Goal: Transaction & Acquisition: Purchase product/service

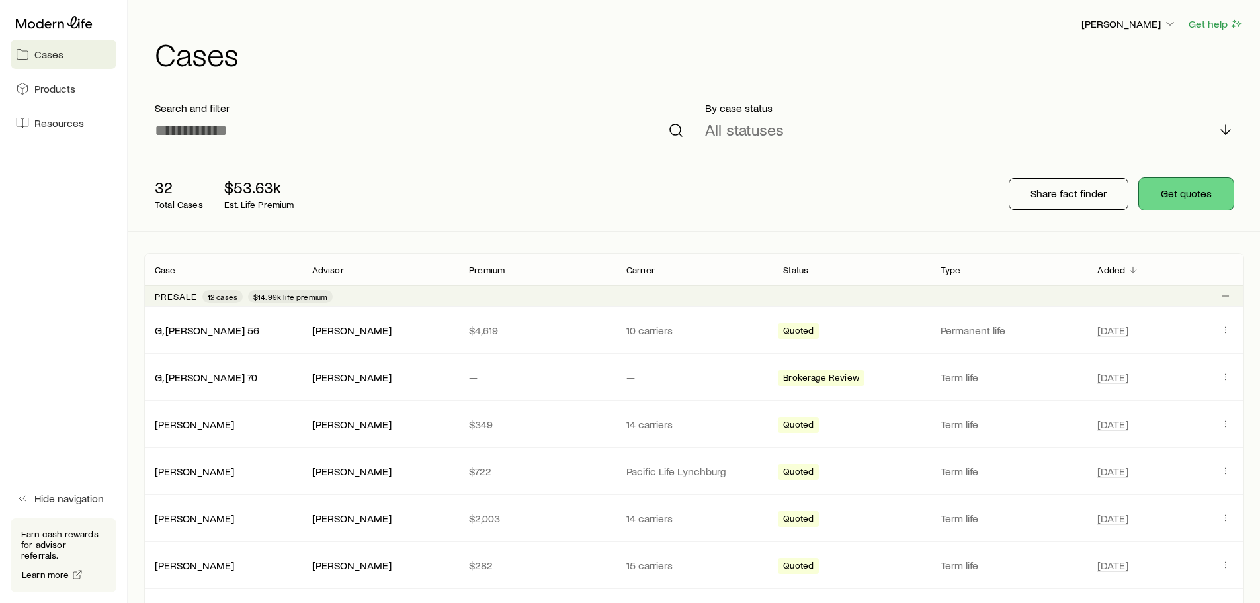
click at [1188, 193] on button "Get quotes" at bounding box center [1186, 194] width 95 height 32
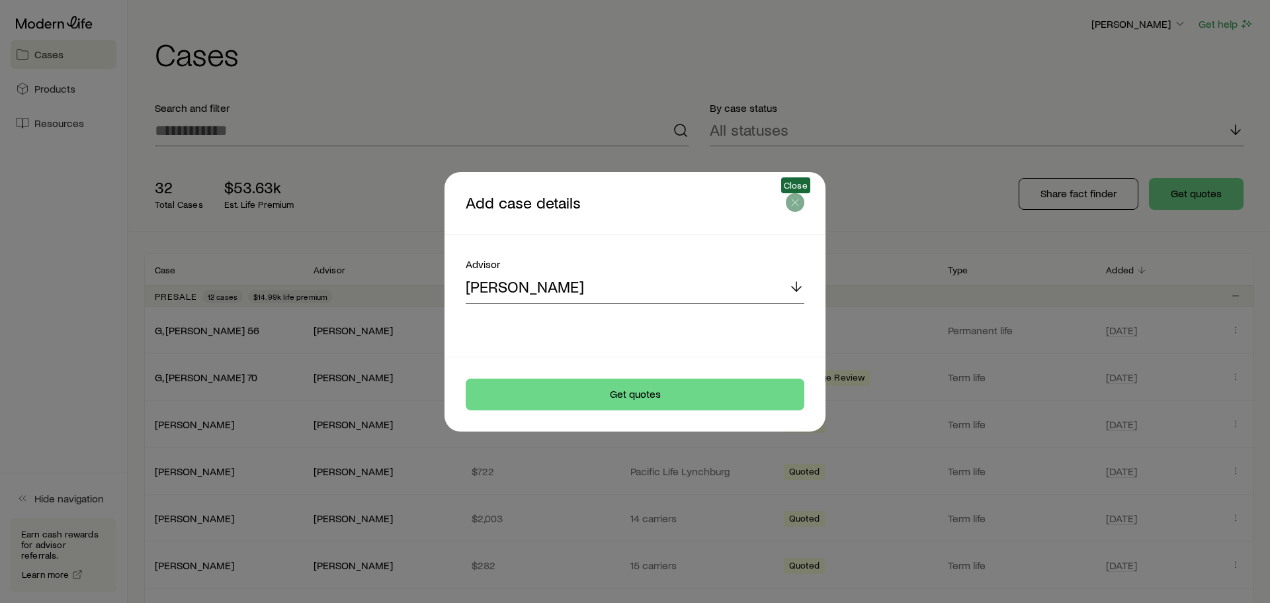
click at [795, 200] on icon "button" at bounding box center [795, 202] width 13 height 13
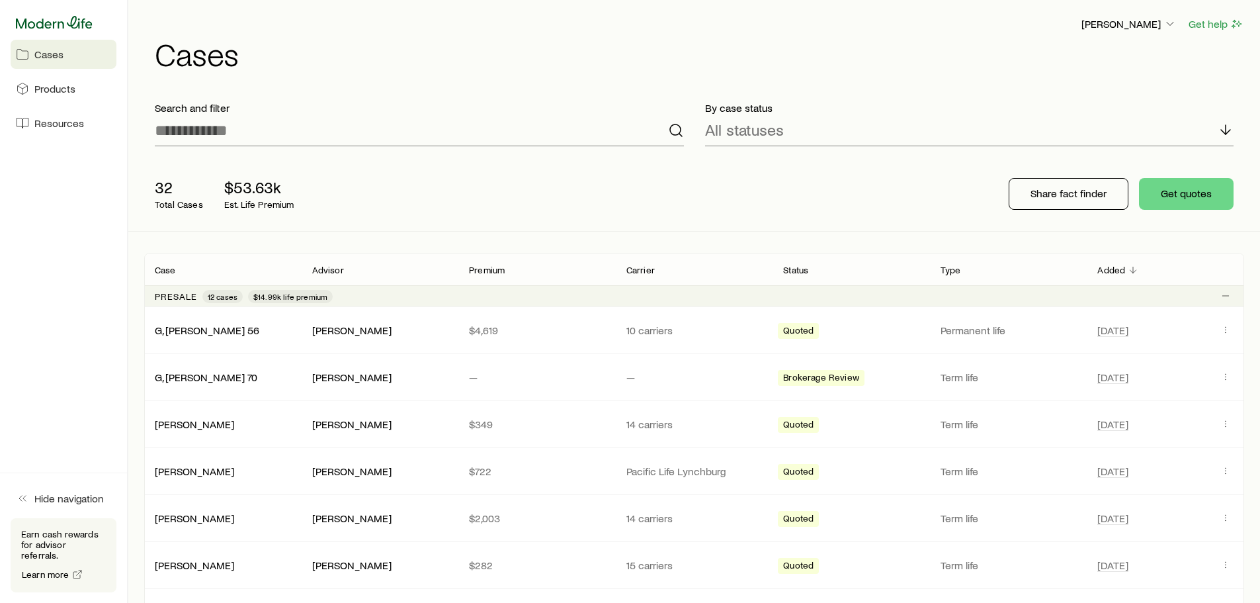
click at [42, 19] on icon at bounding box center [54, 22] width 77 height 13
click at [50, 124] on span "Resources" at bounding box center [59, 122] width 50 height 13
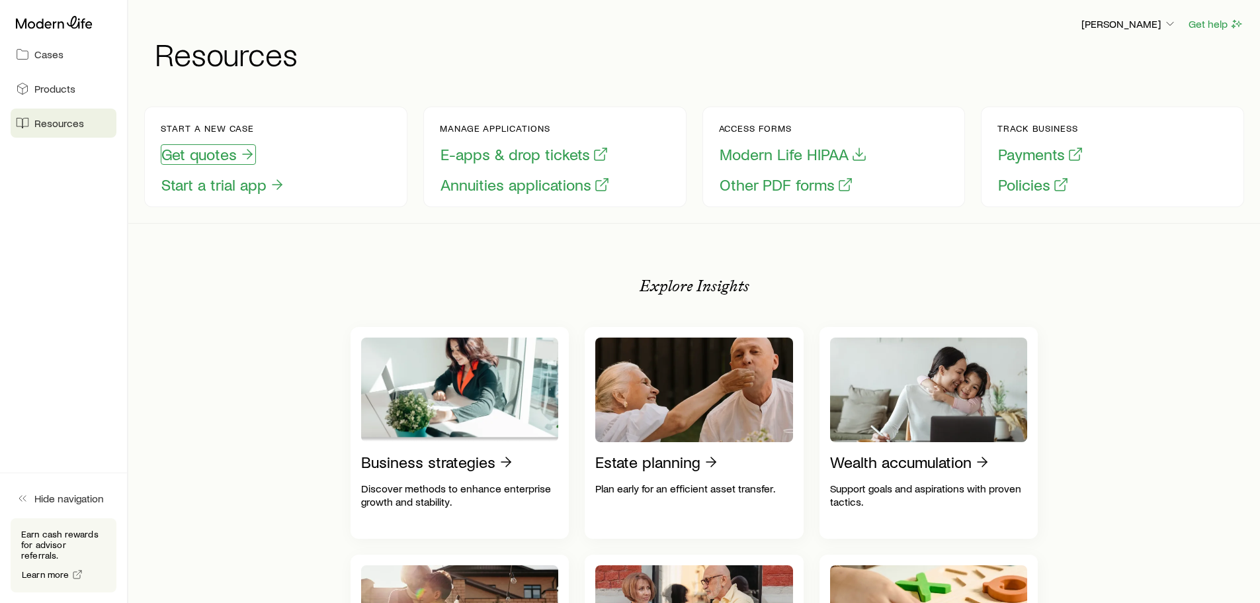
click at [189, 159] on button "Get quotes" at bounding box center [208, 154] width 95 height 21
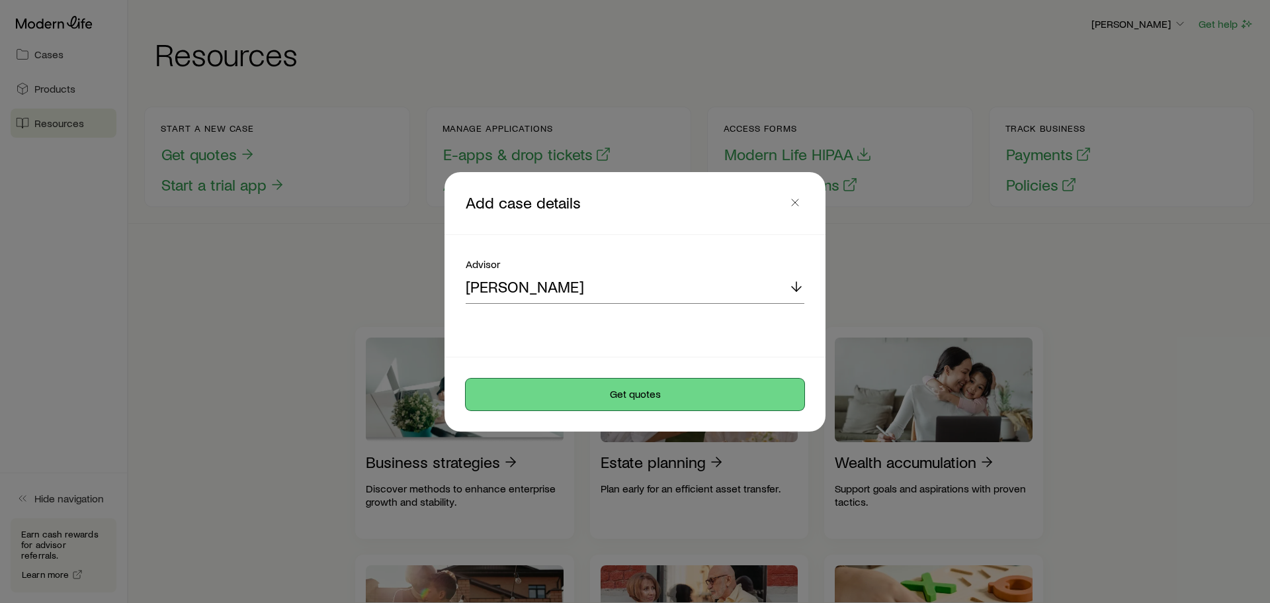
click at [634, 396] on button "Get quotes" at bounding box center [635, 394] width 339 height 32
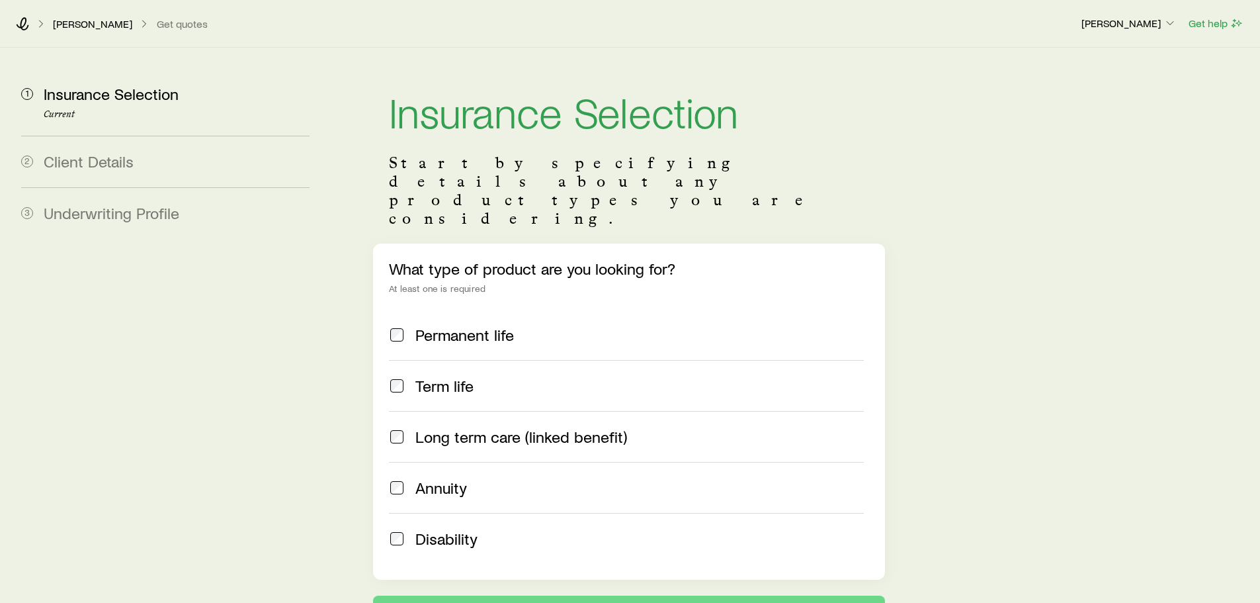
click at [389, 376] on span at bounding box center [397, 385] width 16 height 19
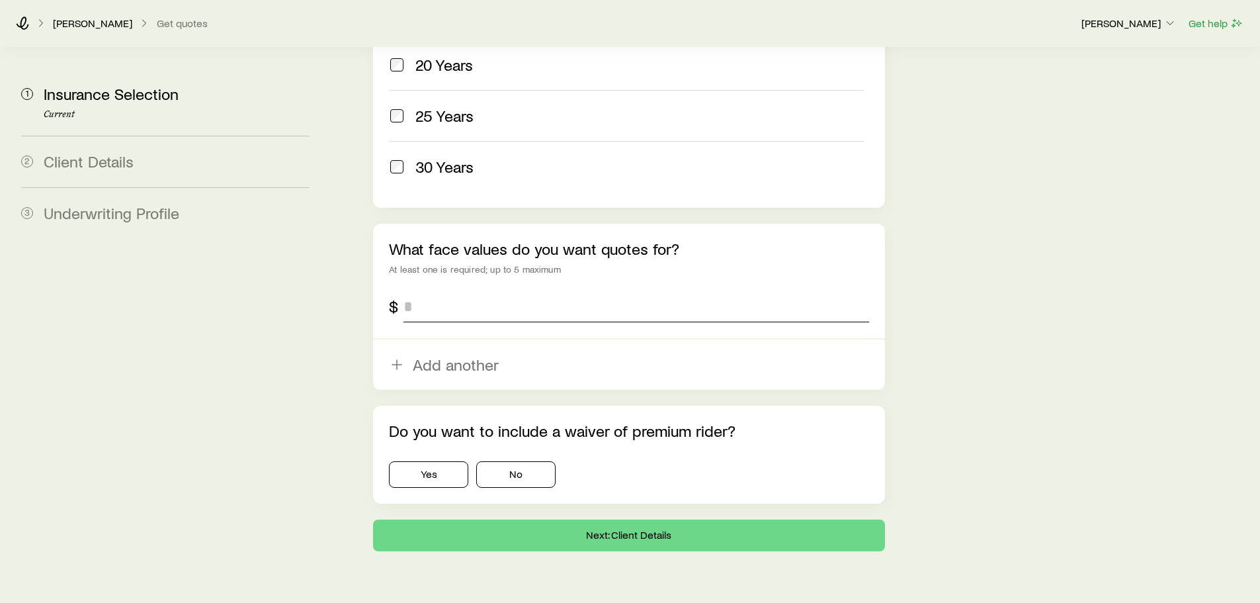
scroll to position [762, 0]
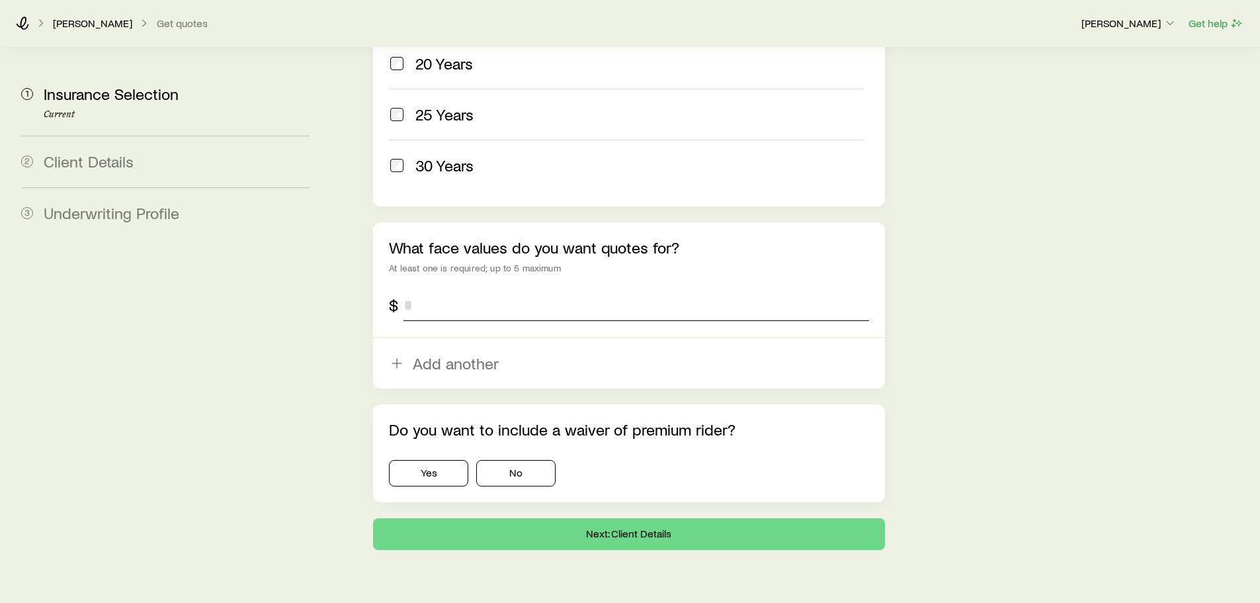
drag, startPoint x: 428, startPoint y: 266, endPoint x: 385, endPoint y: 270, distance: 43.2
click at [386, 270] on div "What face values do you want quotes for? At least one is required; up to 5 maxi…" at bounding box center [628, 305] width 511 height 166
type input "*******"
click at [608, 518] on button "Next: Client Details" at bounding box center [628, 534] width 511 height 32
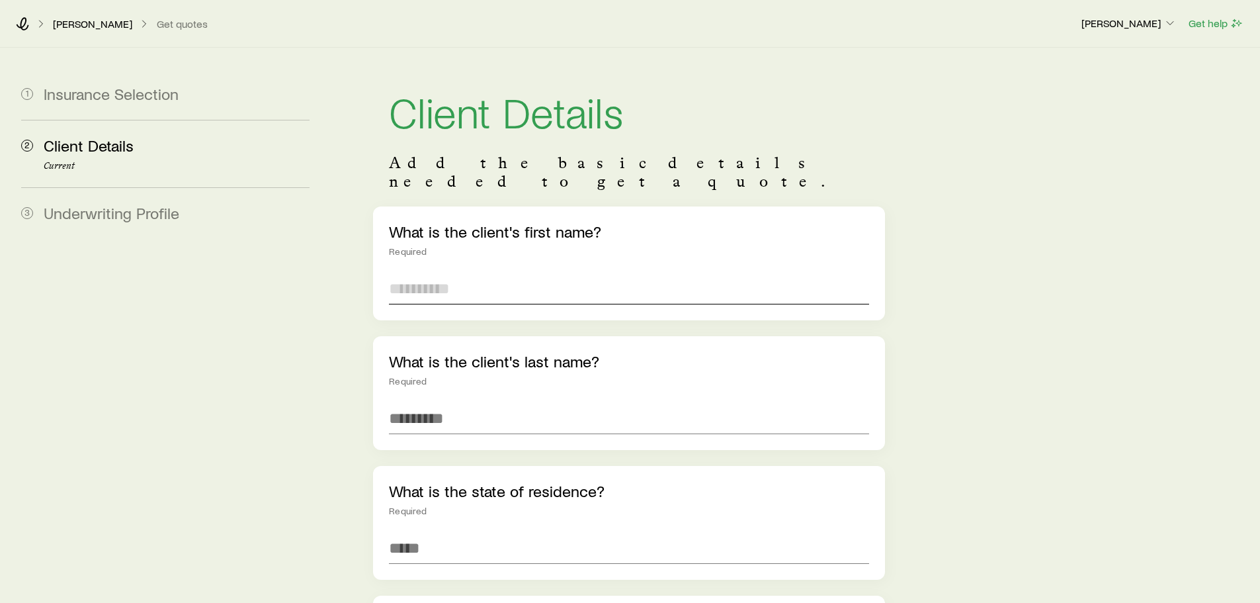
click at [428, 273] on input "text" at bounding box center [629, 289] width 480 height 32
type input "***"
type input "*********"
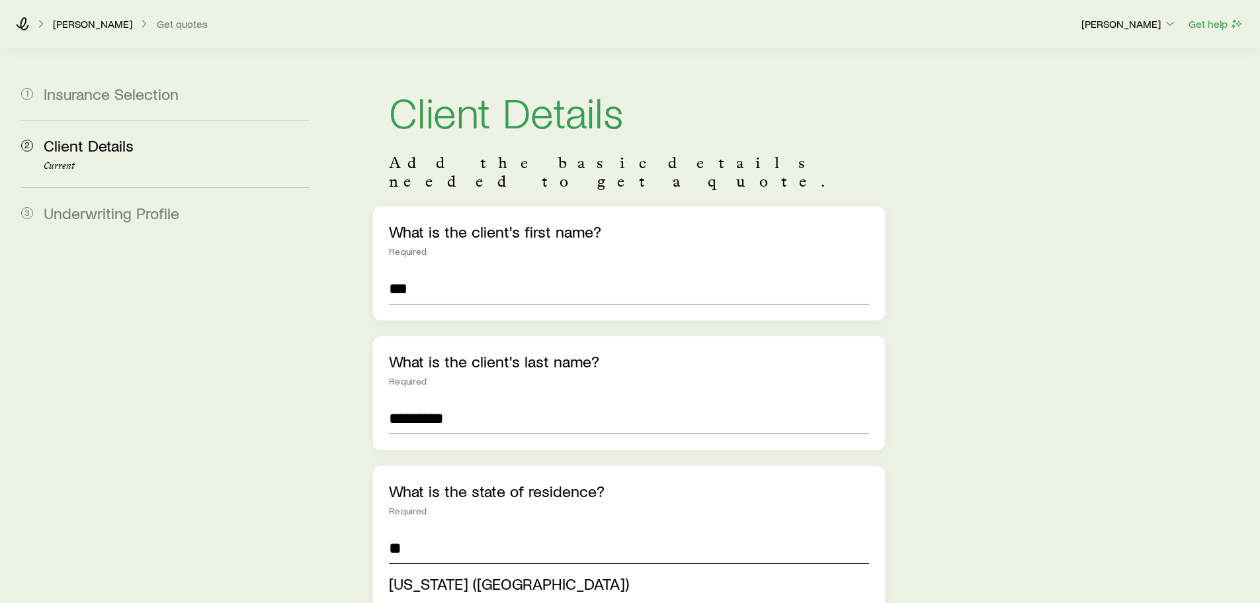
scroll to position [265, 0]
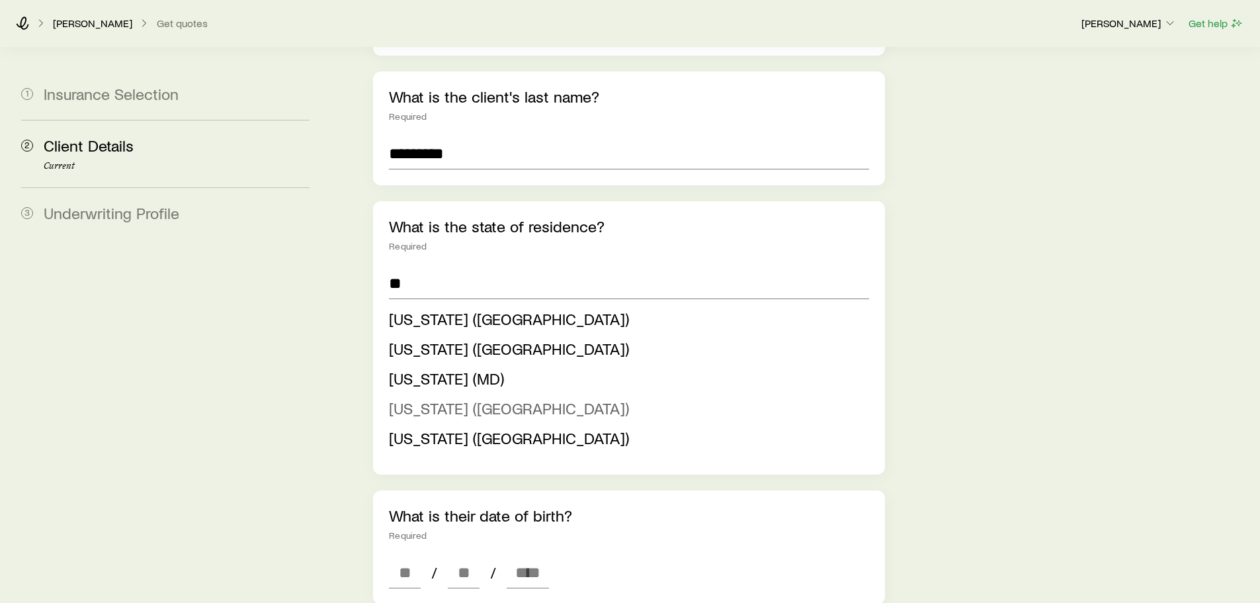
click at [501, 398] on span "[US_STATE] ([GEOGRAPHIC_DATA])" at bounding box center [509, 407] width 240 height 19
type input "**********"
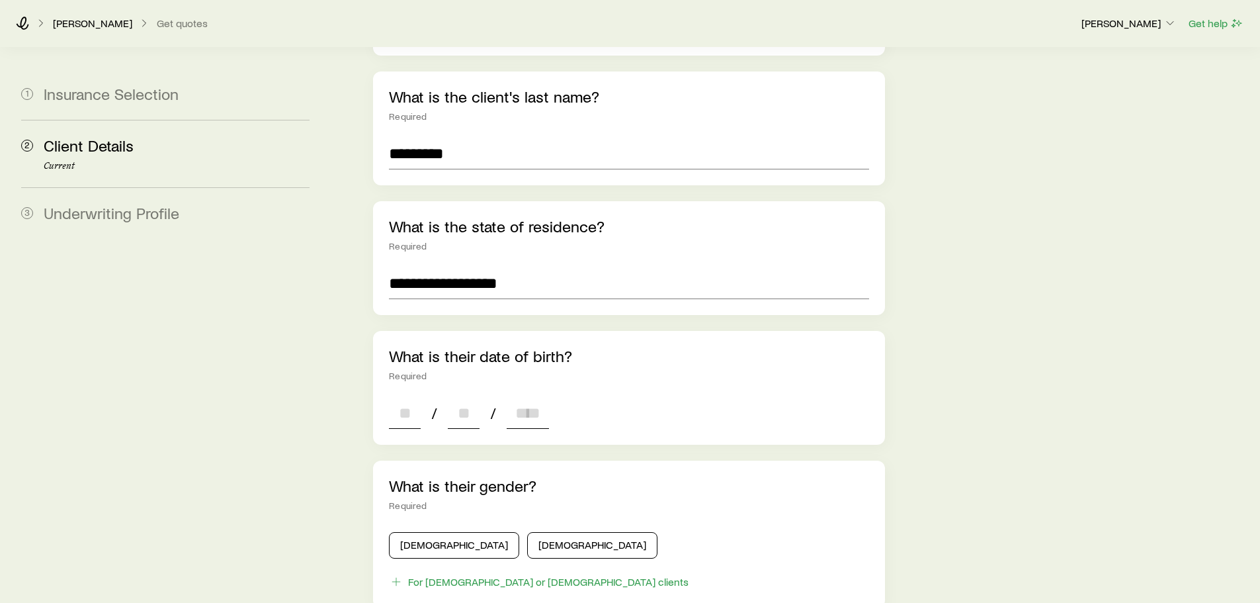
click at [401, 397] on input at bounding box center [405, 413] width 32 height 32
type input "**"
type input "****"
type input "*"
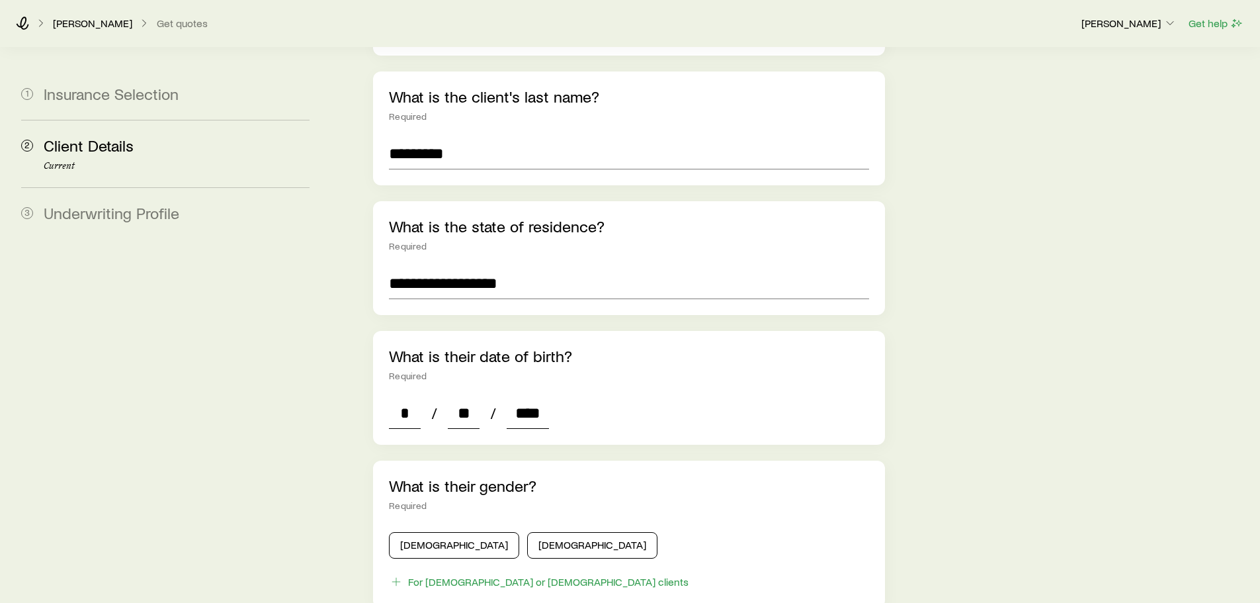
type input "****"
click at [429, 532] on button "[DEMOGRAPHIC_DATA]" at bounding box center [454, 545] width 130 height 26
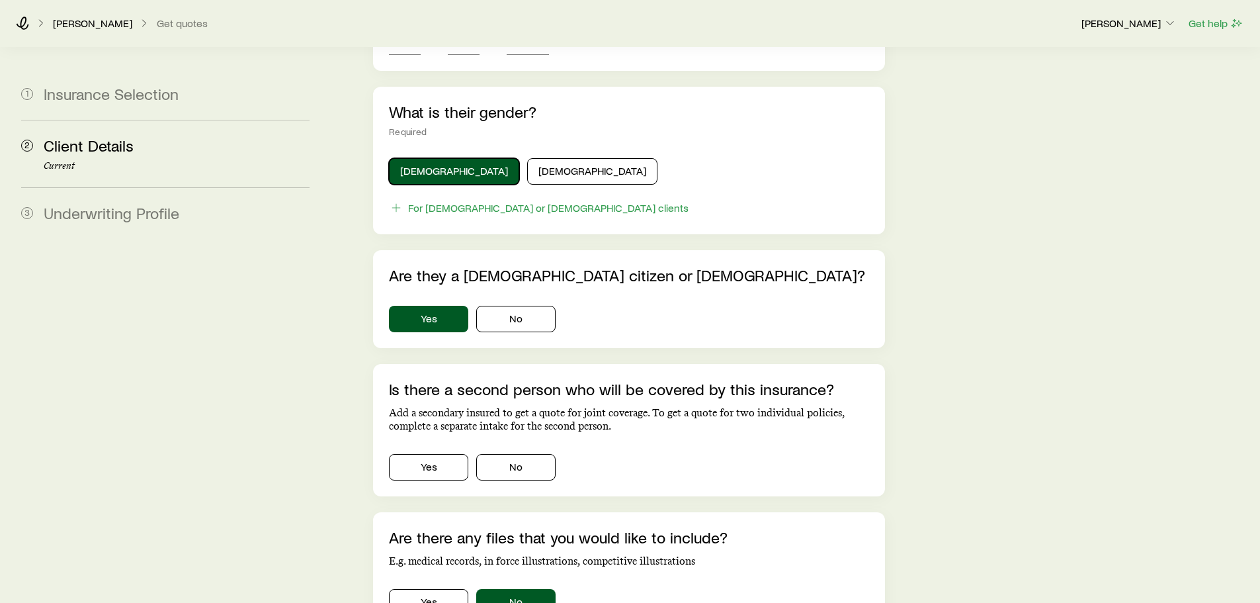
scroll to position [662, 0]
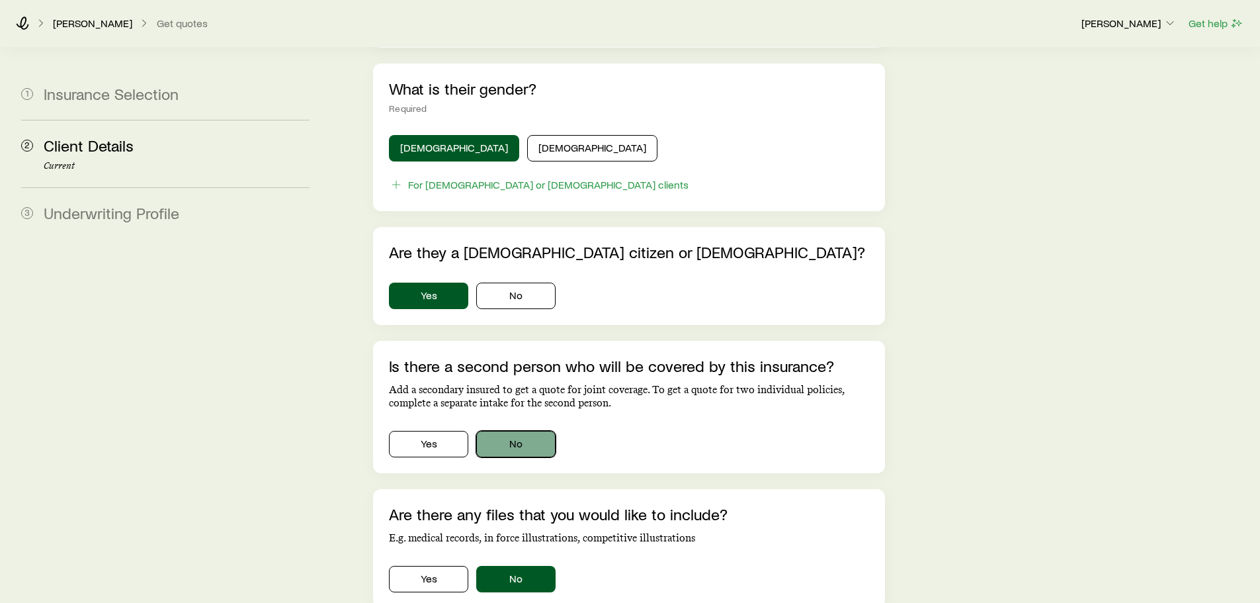
drag, startPoint x: 505, startPoint y: 424, endPoint x: 549, endPoint y: 422, distance: 43.7
click at [505, 431] on button "No" at bounding box center [515, 444] width 79 height 26
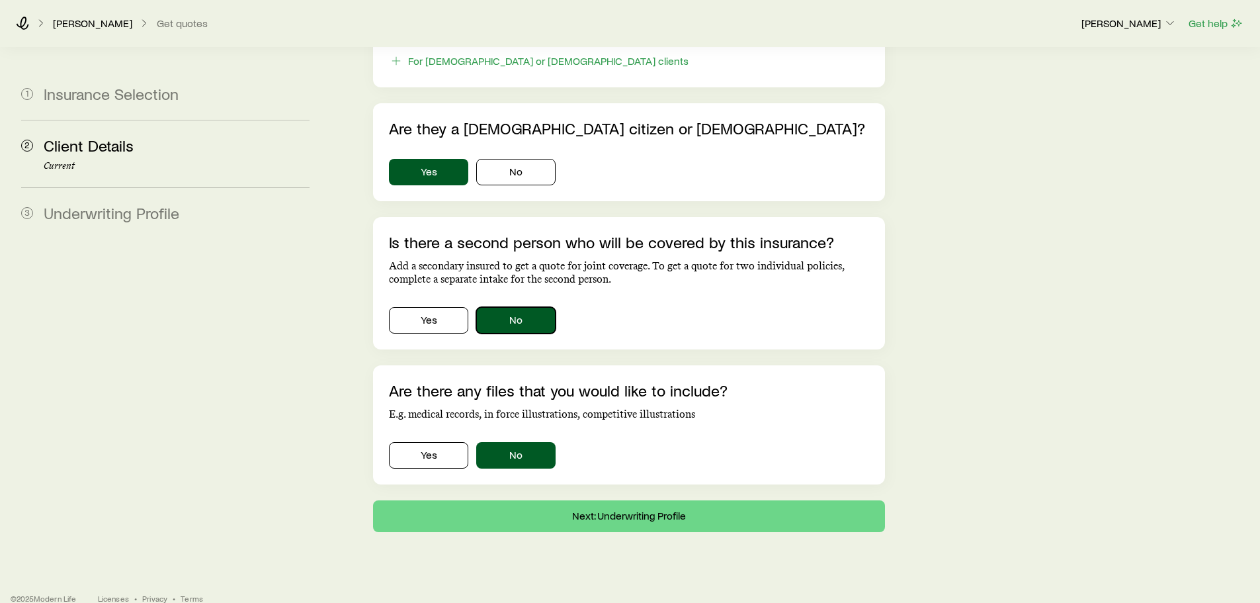
scroll to position [786, 0]
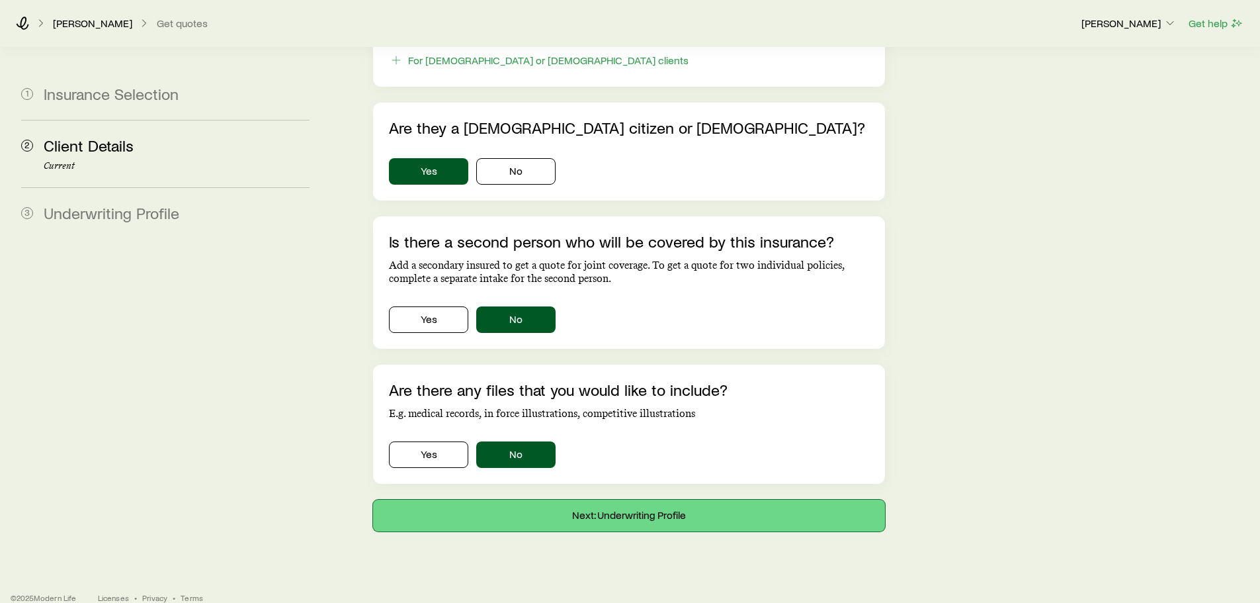
click at [621, 500] on button "Next: Underwriting Profile" at bounding box center [628, 516] width 511 height 32
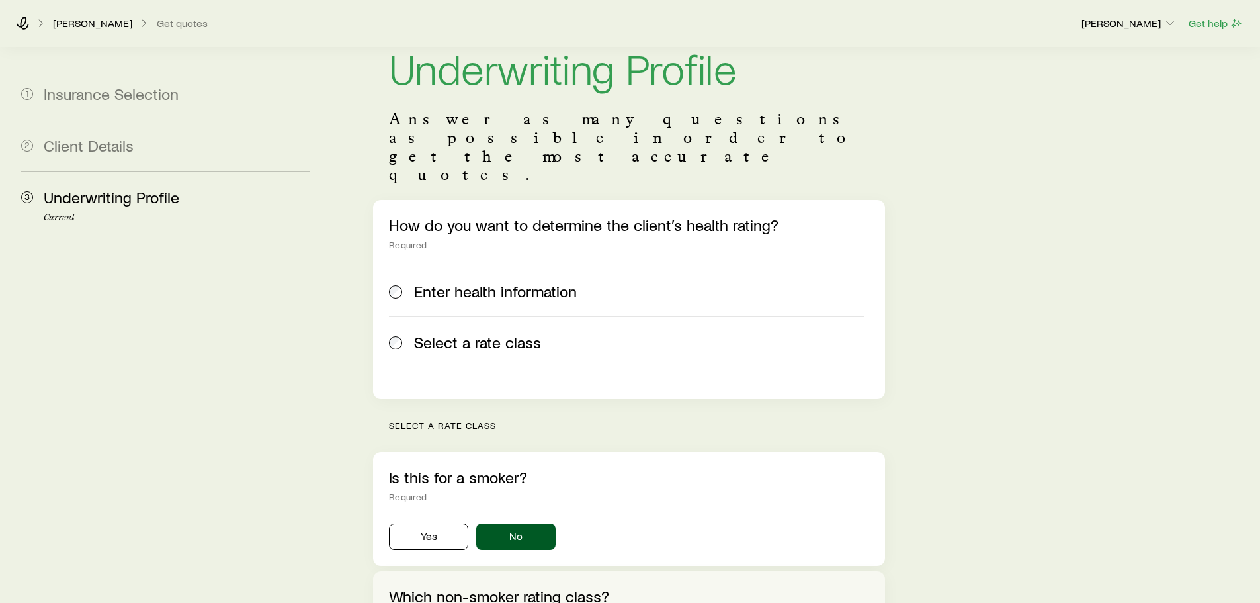
scroll to position [198, 0]
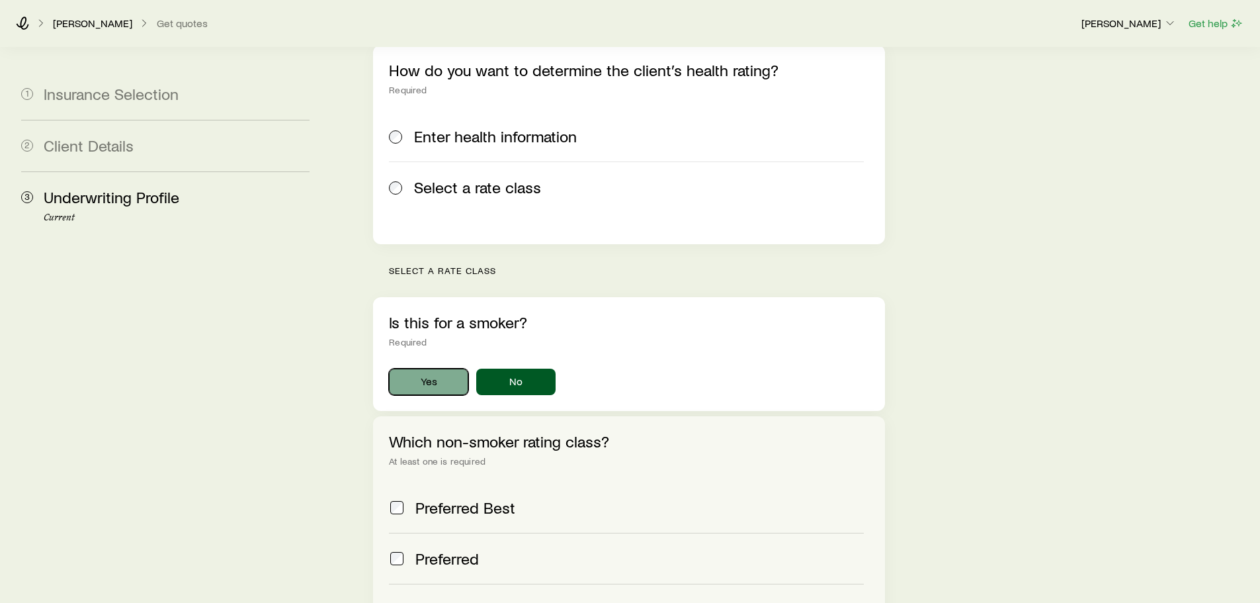
click at [427, 369] on button "Yes" at bounding box center [428, 382] width 79 height 26
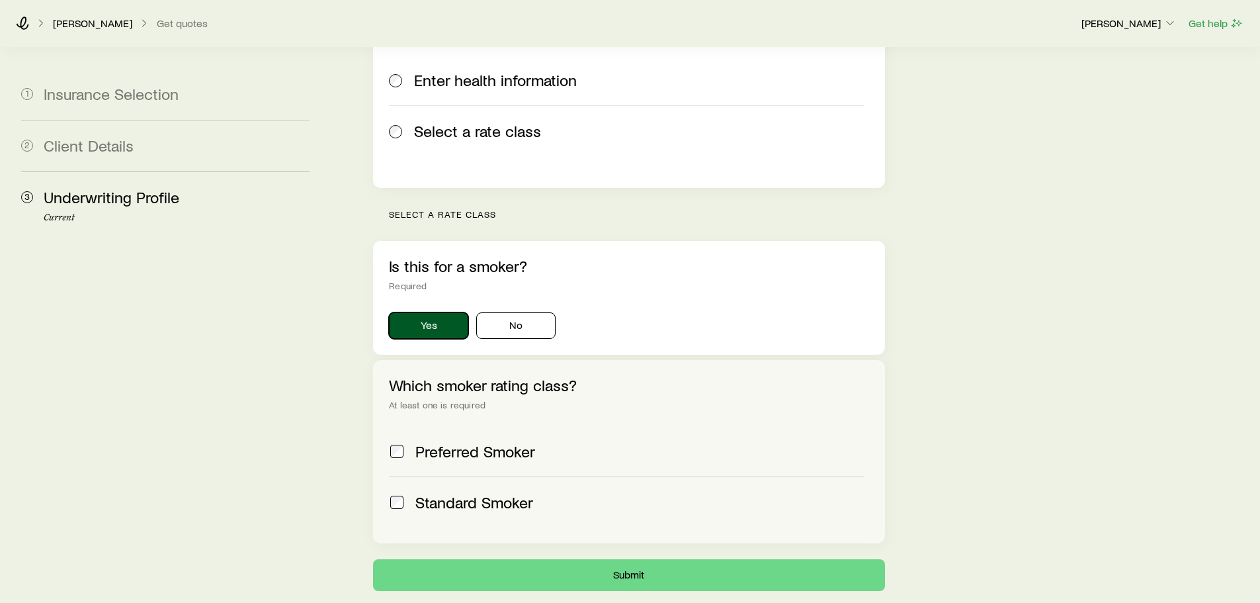
scroll to position [331, 0]
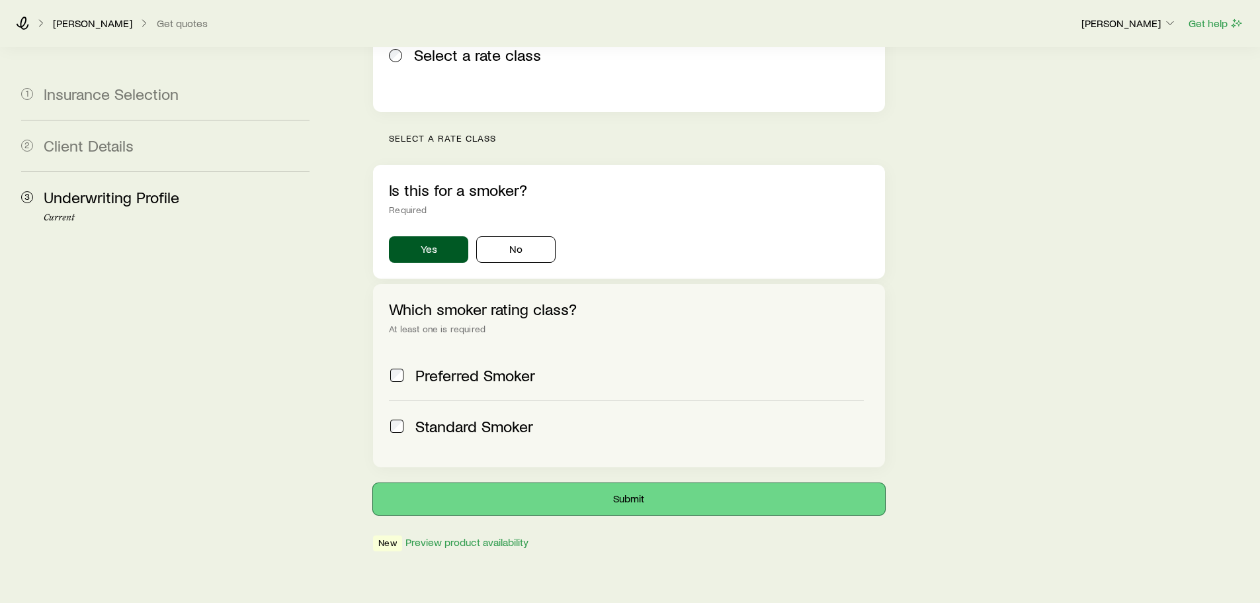
click at [633, 483] on button "Submit" at bounding box center [628, 499] width 511 height 32
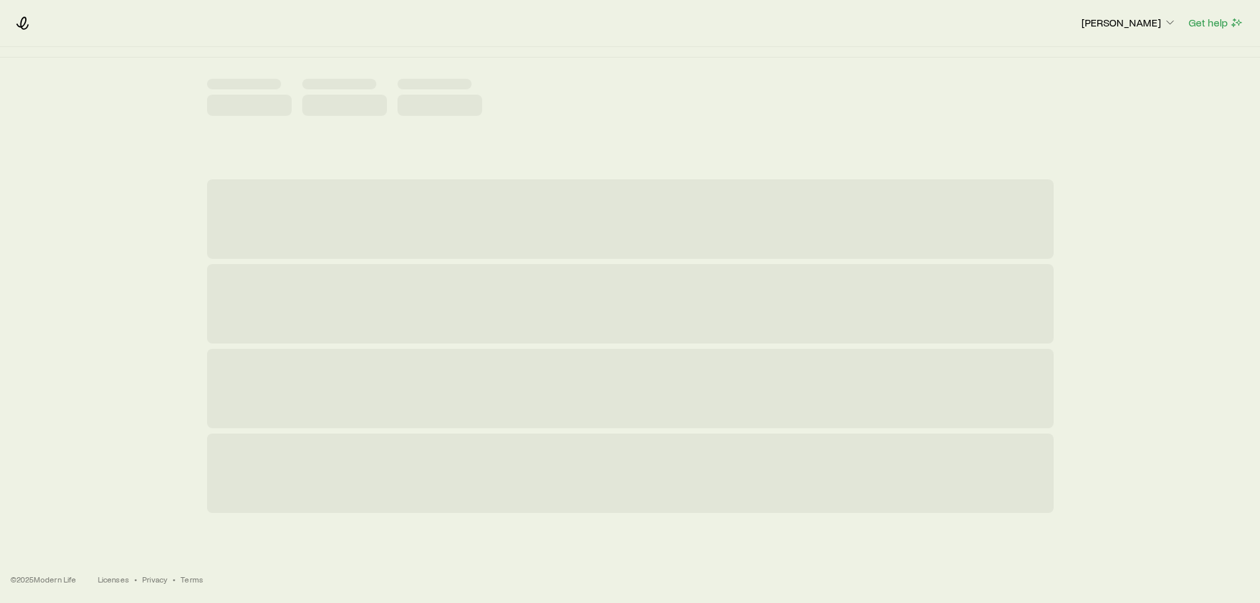
scroll to position [0, 0]
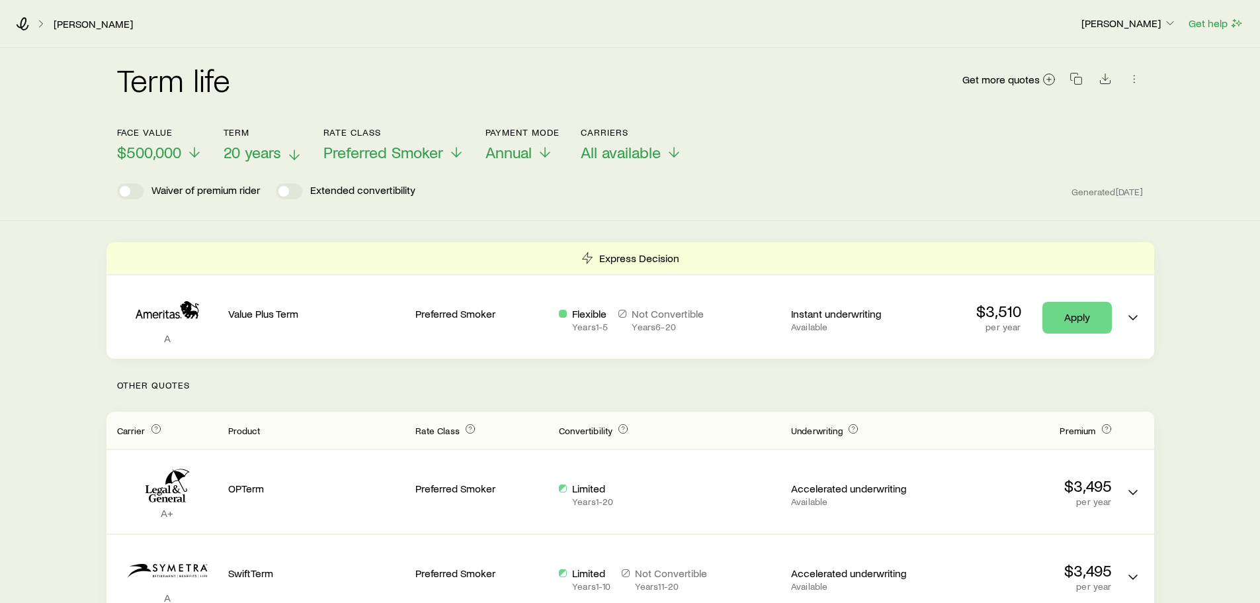
click at [263, 151] on span "20 years" at bounding box center [253, 152] width 58 height 19
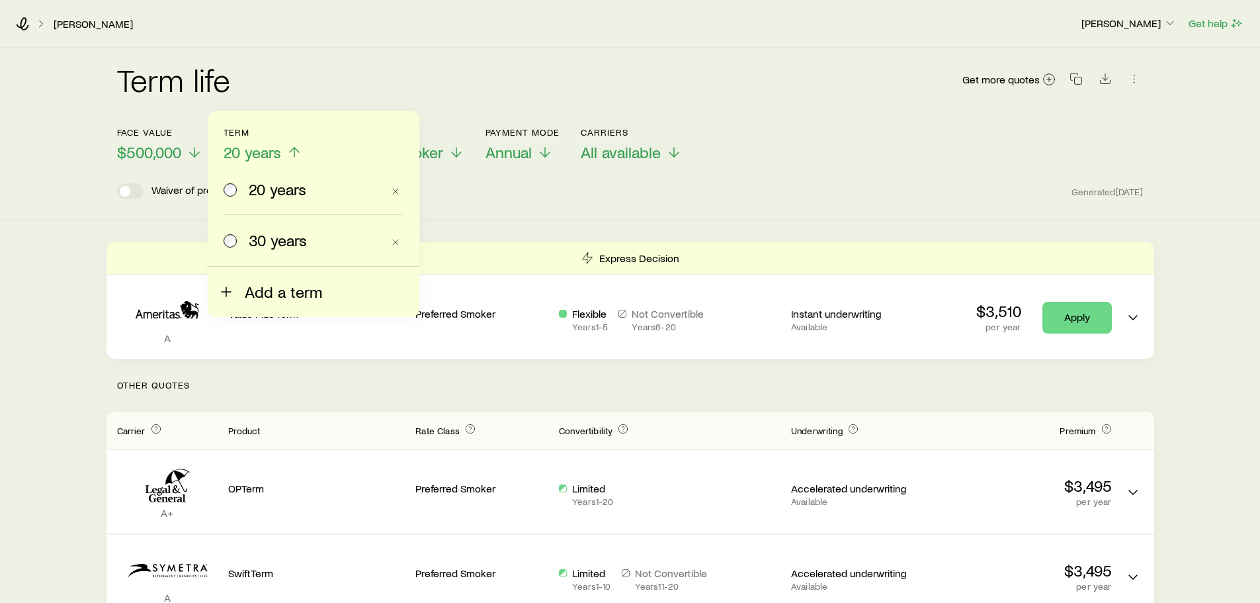
click at [232, 288] on icon at bounding box center [226, 292] width 16 height 16
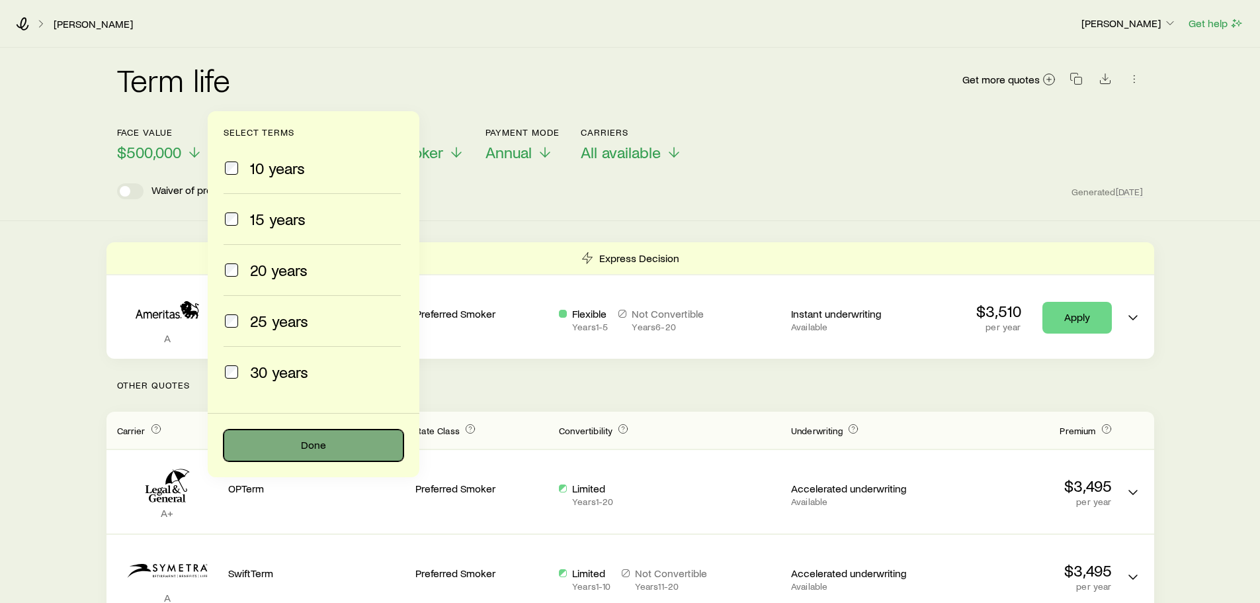
click at [324, 441] on button "Done" at bounding box center [314, 445] width 180 height 32
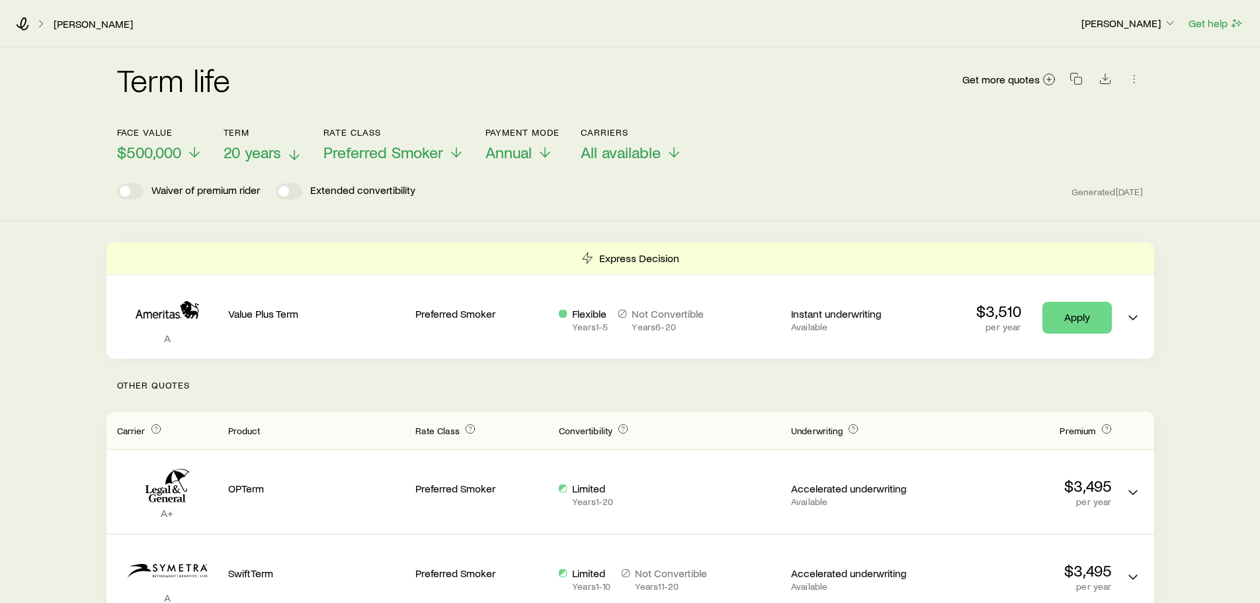
click at [271, 155] on span "20 years" at bounding box center [253, 152] width 58 height 19
